Goal: Information Seeking & Learning: Learn about a topic

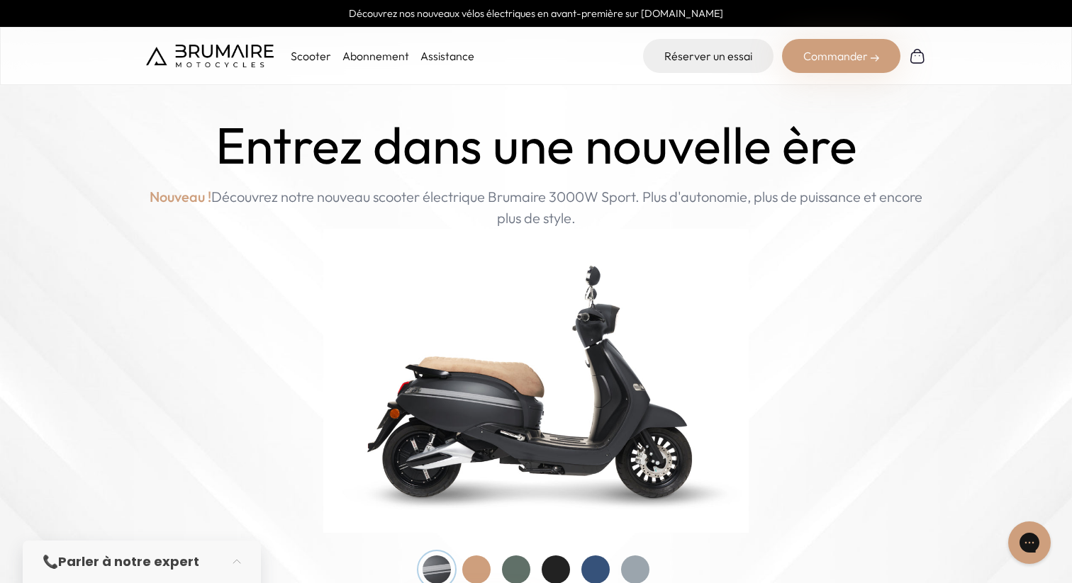
click at [355, 60] on link "Abonnement" at bounding box center [375, 56] width 67 height 14
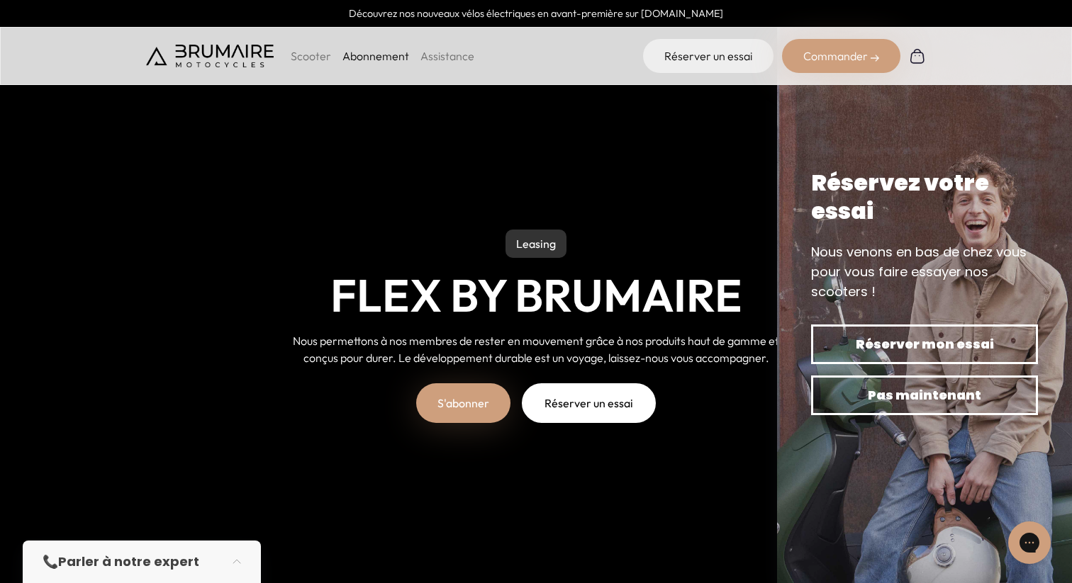
click at [300, 58] on p "Scooter" at bounding box center [311, 55] width 40 height 17
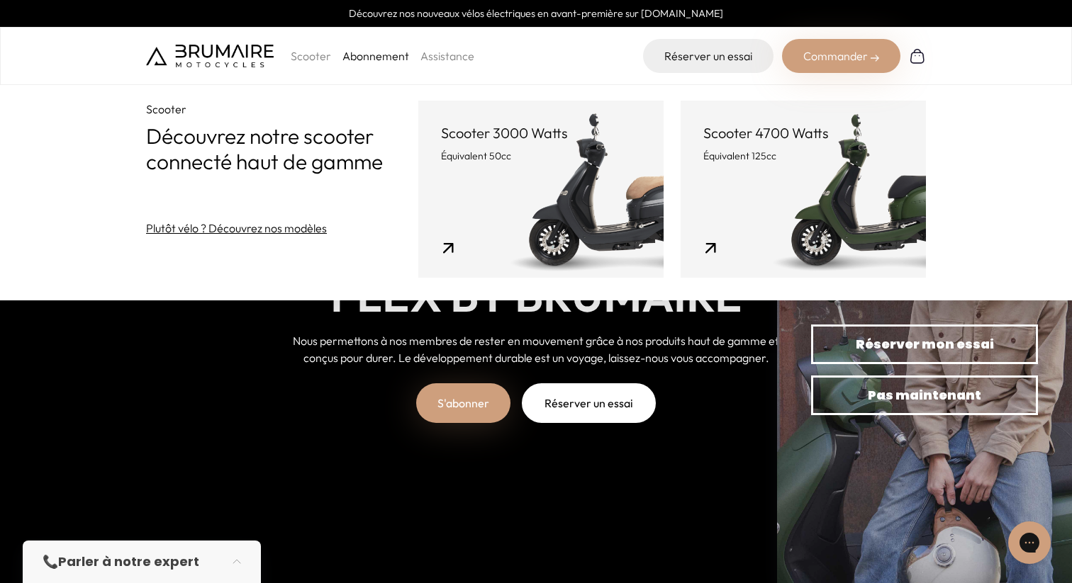
click at [466, 245] on link "Scooter 3000 Watts Équivalent 50cc" at bounding box center [540, 189] width 245 height 177
